Goal: Communication & Community: Answer question/provide support

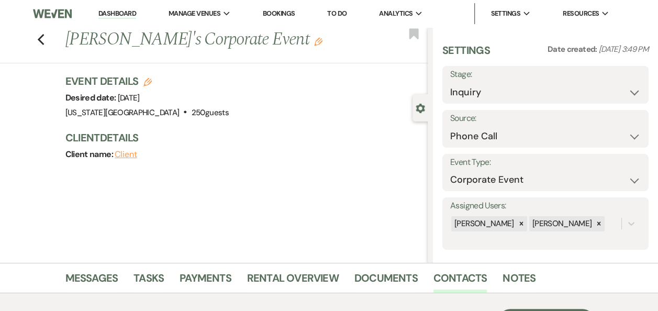
click at [115, 14] on link "Dashboard" at bounding box center [117, 14] width 38 height 10
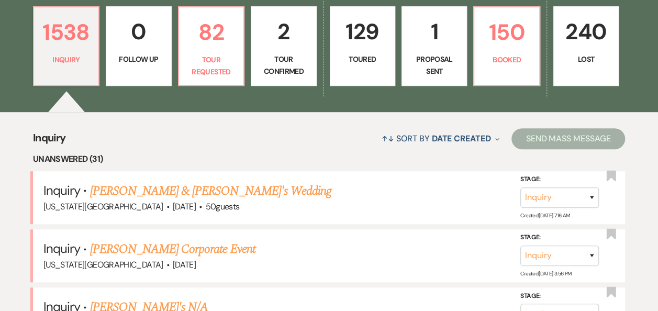
scroll to position [274, 0]
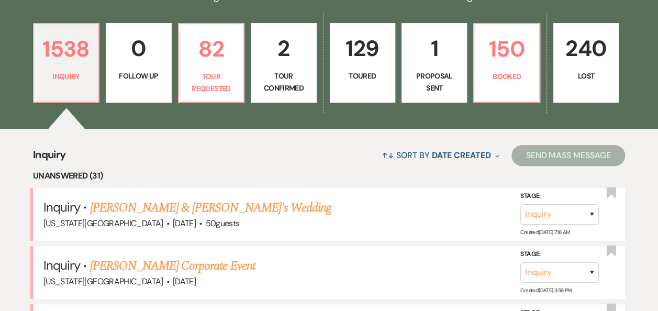
click at [282, 68] on link "2 Tour Confirmed" at bounding box center [283, 63] width 65 height 80
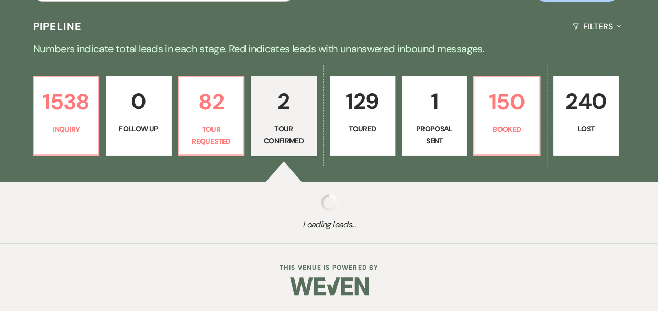
select select "4"
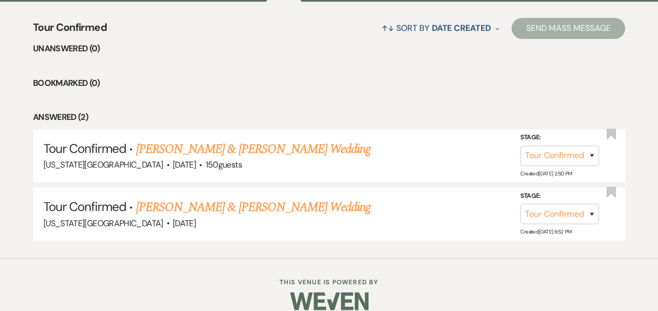
scroll to position [408, 0]
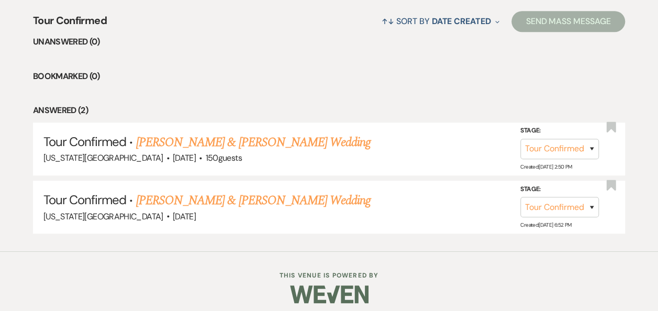
click at [288, 195] on link "[PERSON_NAME] & [PERSON_NAME] Wedding" at bounding box center [253, 200] width 235 height 19
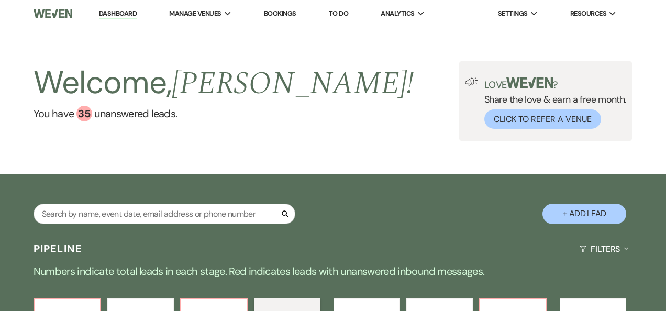
select select "4"
select select "5"
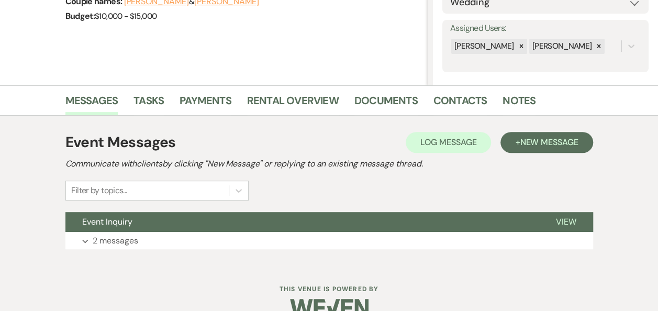
scroll to position [192, 0]
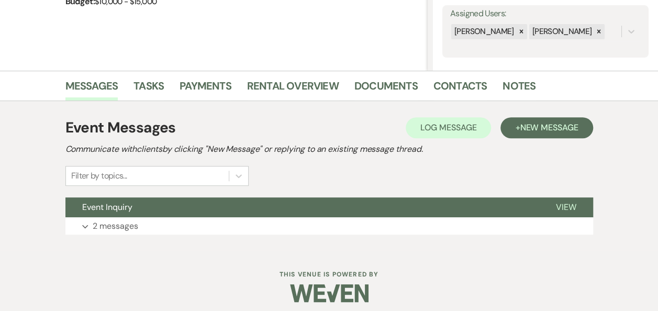
click at [570, 208] on span "View" at bounding box center [566, 207] width 20 height 11
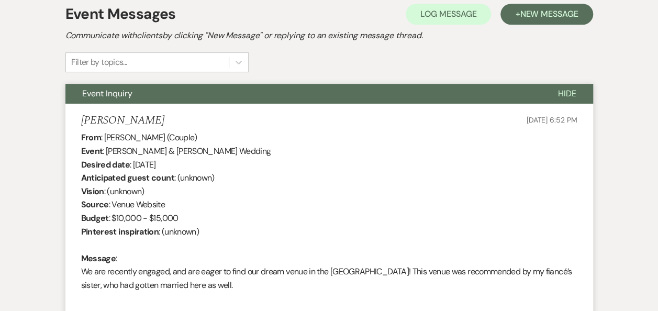
scroll to position [231, 0]
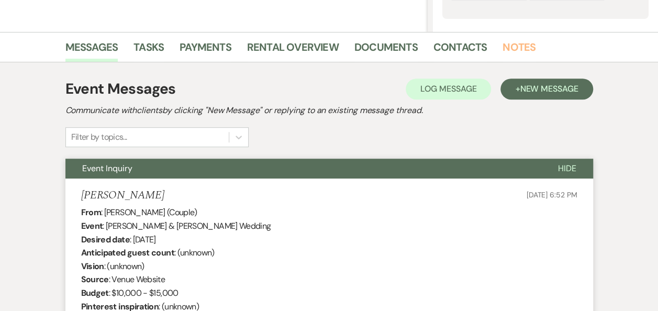
click at [511, 44] on link "Notes" at bounding box center [519, 50] width 33 height 23
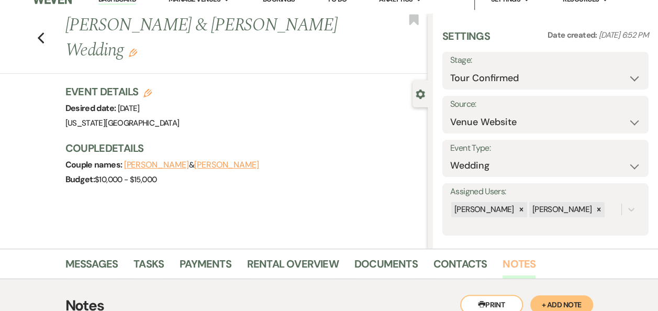
scroll to position [1, 0]
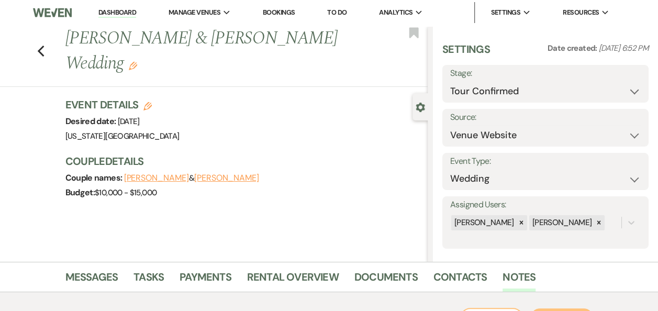
click at [114, 8] on link "Dashboard" at bounding box center [117, 13] width 38 height 10
click at [112, 11] on link "Dashboard" at bounding box center [117, 13] width 38 height 10
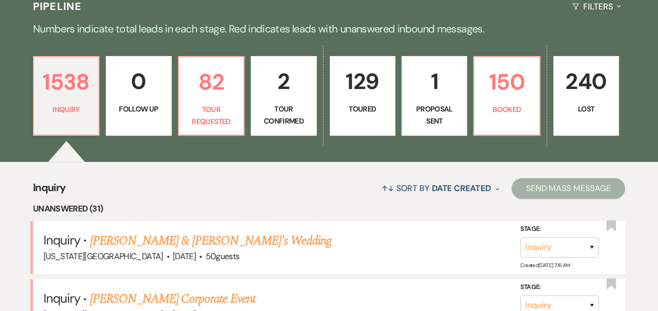
scroll to position [172, 0]
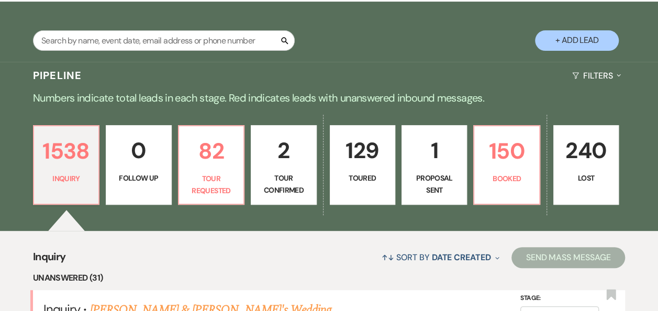
click at [289, 174] on p "Tour Confirmed" at bounding box center [284, 184] width 52 height 24
select select "4"
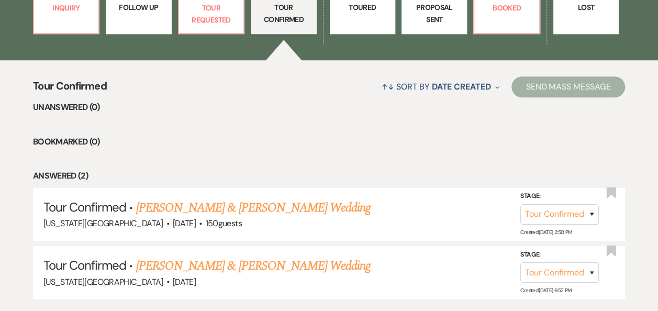
scroll to position [357, 0]
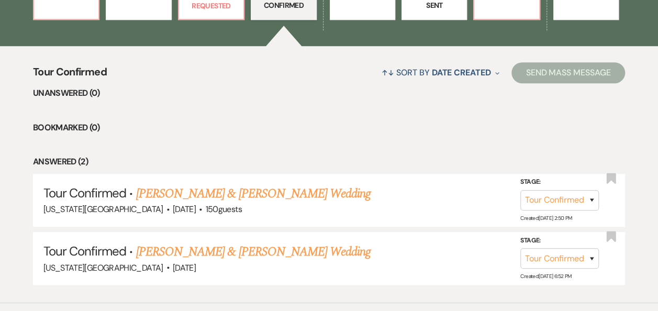
click at [278, 194] on link "[PERSON_NAME] & [PERSON_NAME] Wedding" at bounding box center [253, 193] width 235 height 19
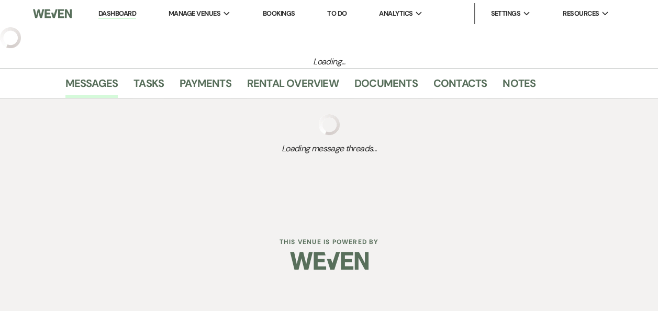
select select "4"
select select "5"
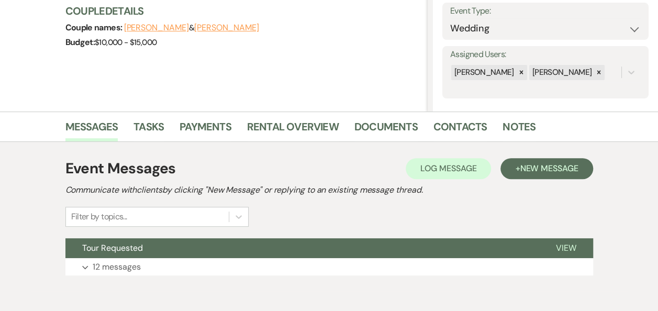
scroll to position [155, 0]
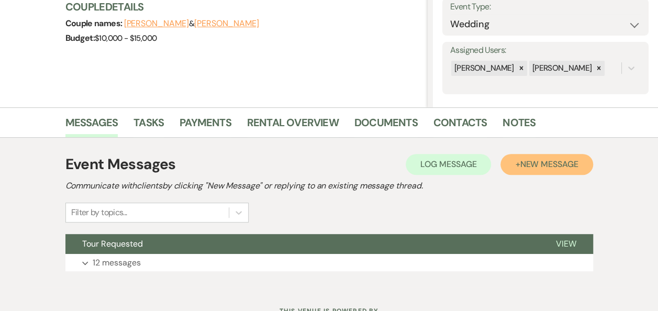
click at [538, 164] on span "New Message" at bounding box center [549, 164] width 58 height 11
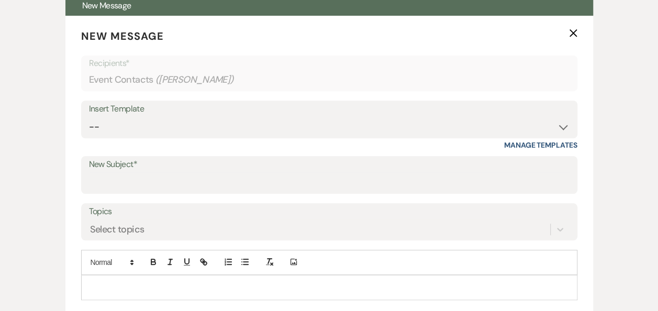
scroll to position [393, 0]
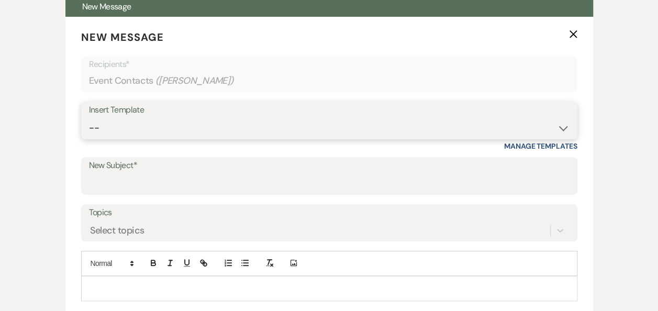
click at [563, 126] on select "-- Weven Planning Portal Introduction (Booked Events) Follow Up Booking Procedu…" at bounding box center [329, 128] width 481 height 20
select select "703"
click at [89, 118] on select "-- Weven Planning Portal Introduction (Booked Events) Follow Up Booking Procedu…" at bounding box center [329, 128] width 481 height 20
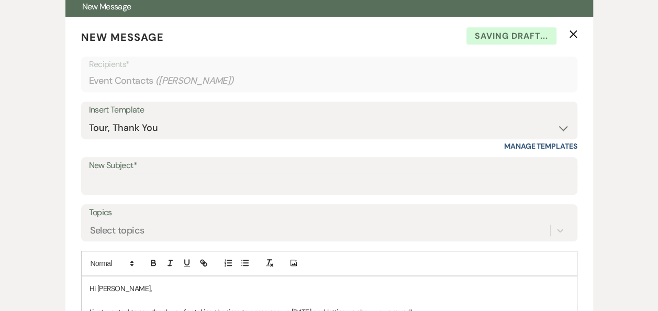
click at [137, 287] on p "Hi [PERSON_NAME]," at bounding box center [330, 289] width 480 height 12
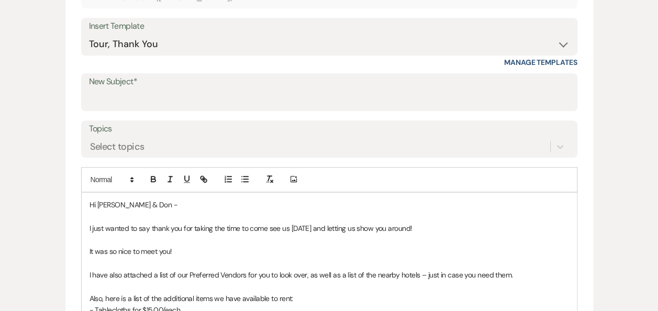
scroll to position [480, 0]
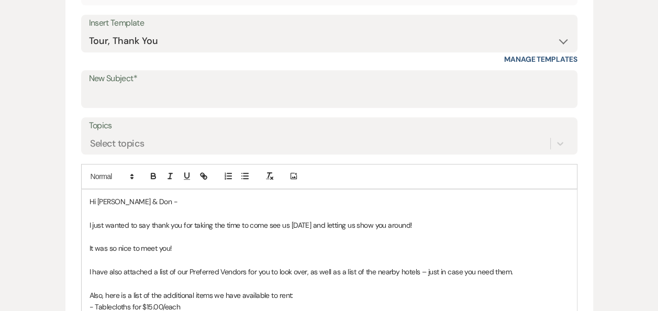
click at [198, 243] on p "It was so nice to meet you!" at bounding box center [330, 248] width 480 height 12
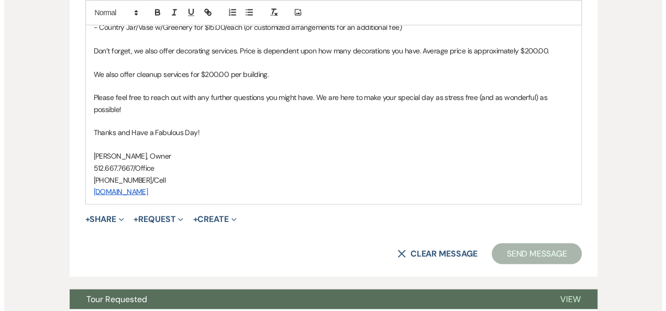
scroll to position [809, 0]
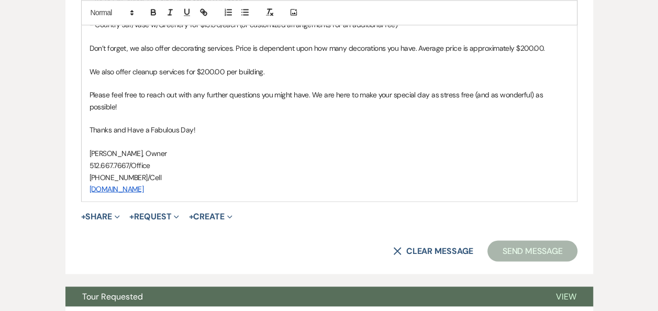
click at [102, 212] on button "+ Share Expand" at bounding box center [100, 216] width 39 height 8
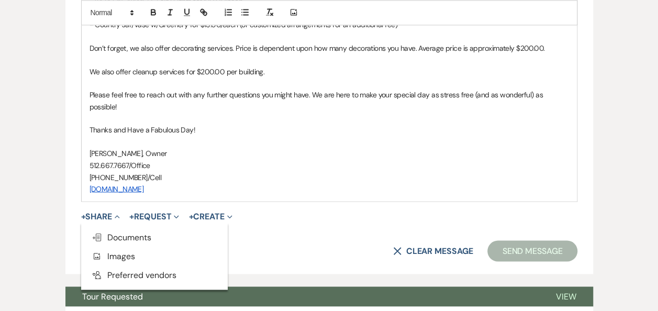
click at [131, 231] on span "Doc Upload Documents" at bounding box center [122, 236] width 60 height 11
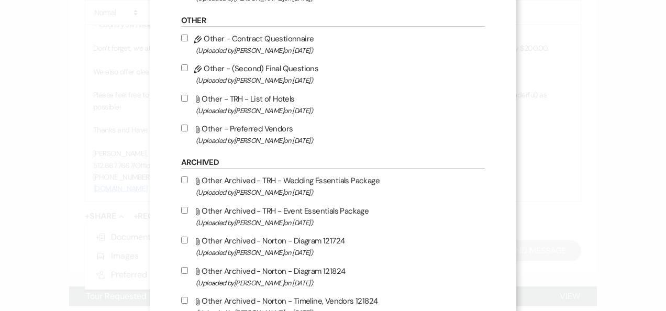
scroll to position [570, 0]
click at [181, 126] on input "Attach File Other - Preferred Vendors (Uploaded by [PERSON_NAME] on [DATE] )" at bounding box center [184, 127] width 7 height 7
checkbox input "true"
click at [181, 97] on input "Attach File Other - TRH - List of Hotels (Uploaded by [PERSON_NAME] on [DATE] )" at bounding box center [184, 97] width 7 height 7
checkbox input "true"
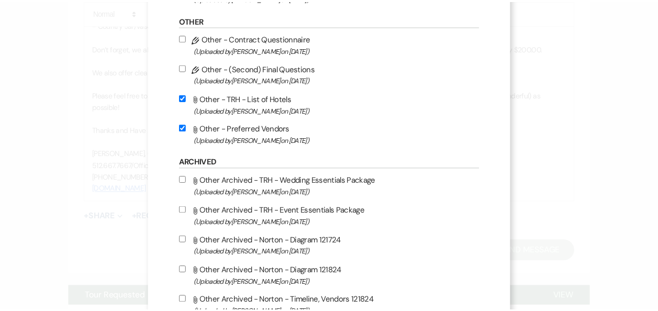
scroll to position [939, 0]
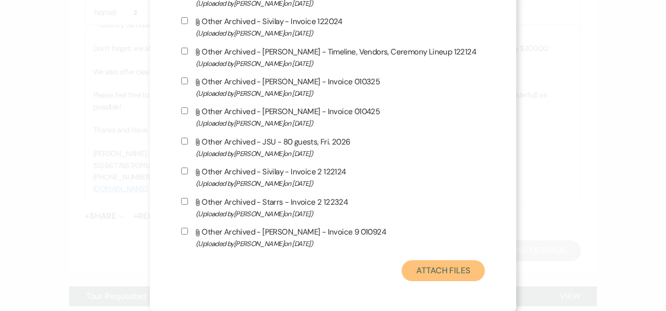
click at [435, 267] on button "Attach Files" at bounding box center [443, 270] width 83 height 21
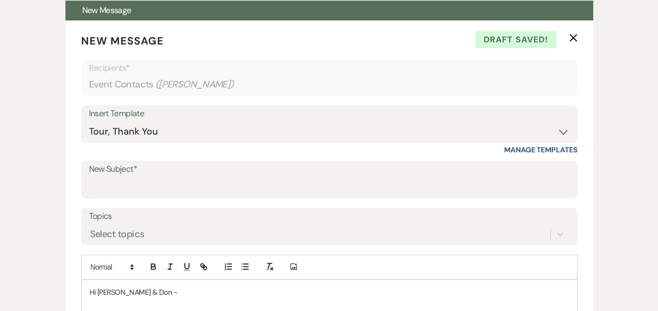
scroll to position [416, 0]
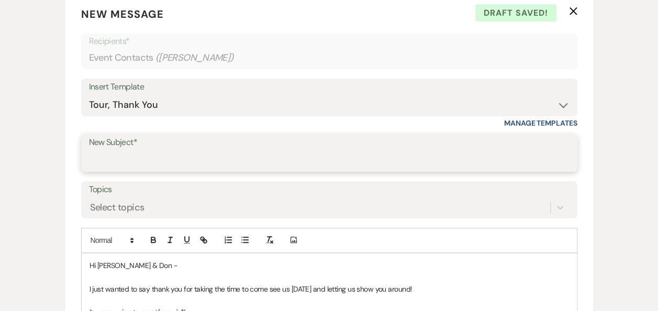
click at [137, 165] on input "New Subject*" at bounding box center [329, 160] width 481 height 20
type input "[US_STATE] Rock House - Thank You!"
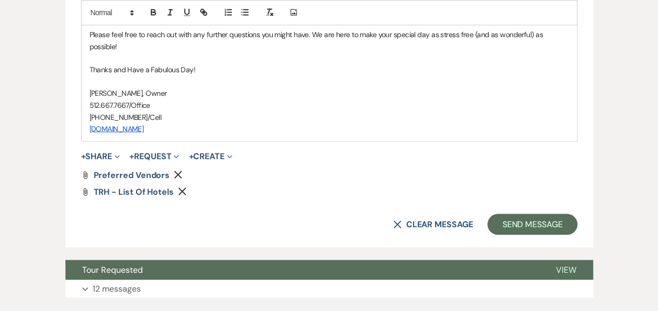
scroll to position [926, 0]
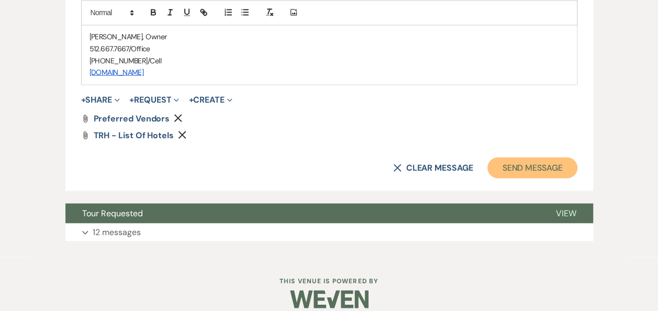
click at [515, 157] on button "Send Message" at bounding box center [532, 167] width 90 height 21
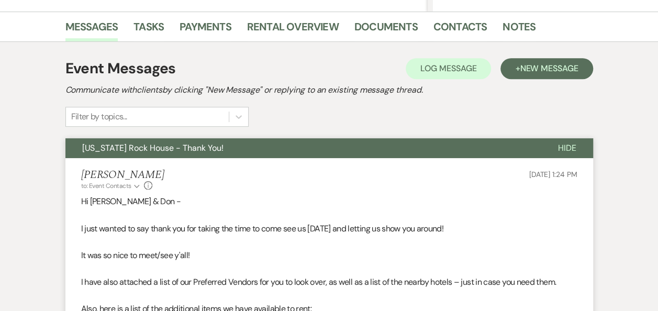
scroll to position [0, 0]
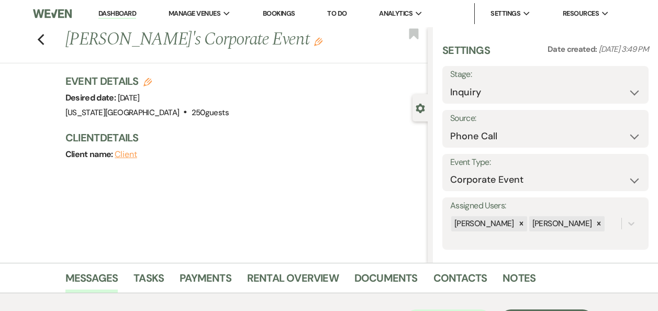
select select "22"
select select "9"
